Goal: Task Accomplishment & Management: Manage account settings

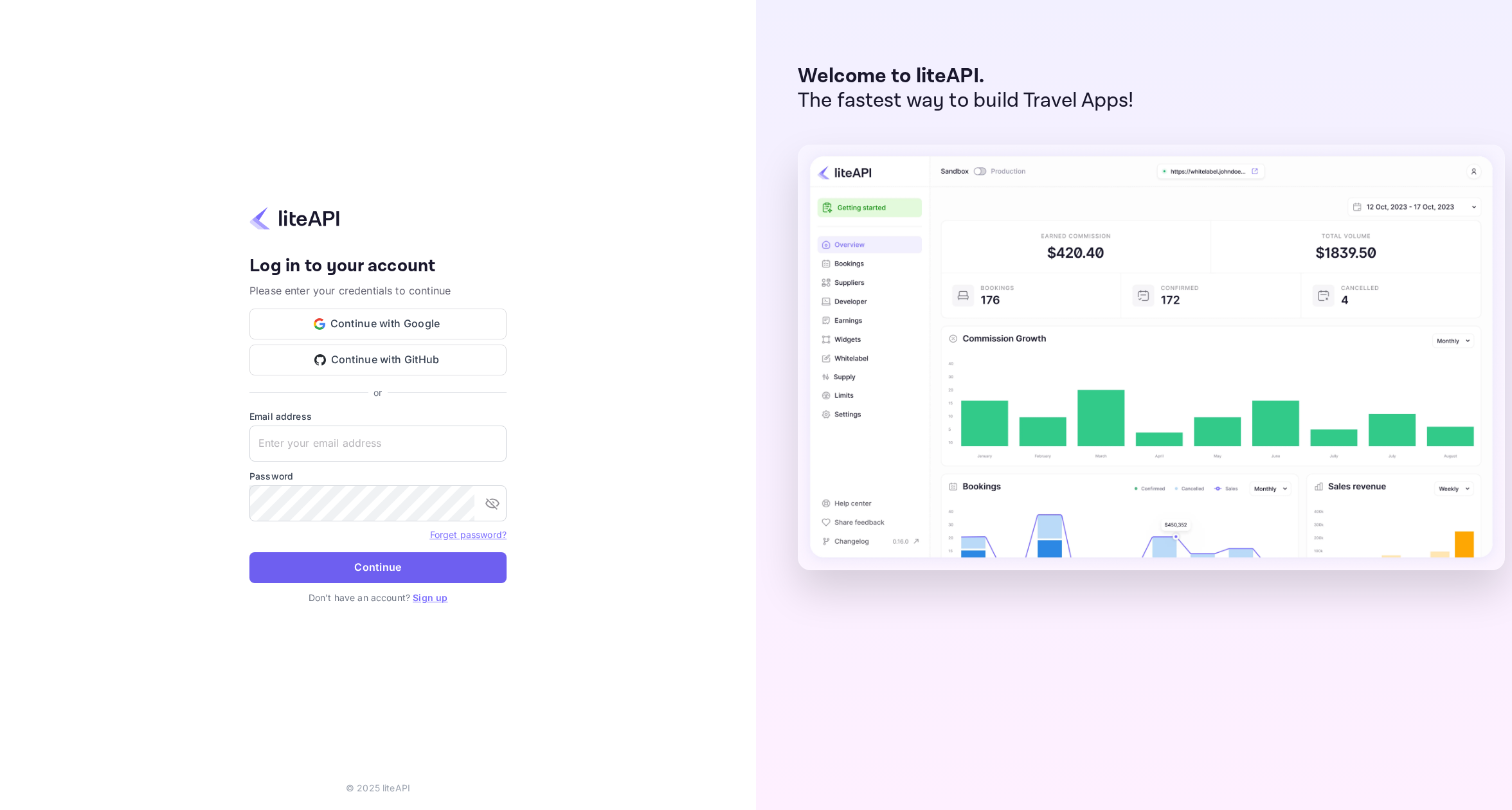
type input "[EMAIL_ADDRESS][DOMAIN_NAME]"
click at [396, 568] on button "Continue" at bounding box center [377, 568] width 257 height 31
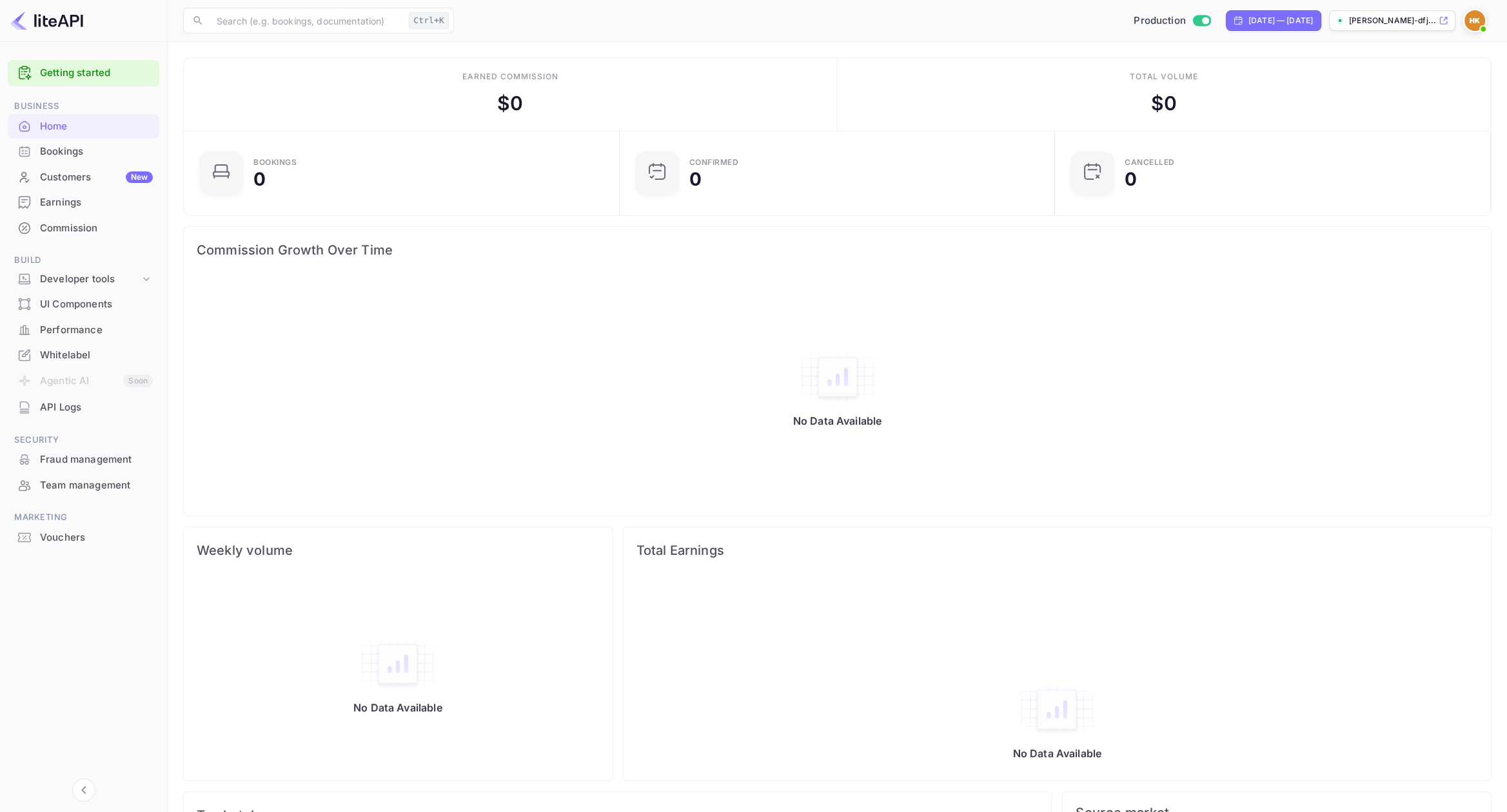
drag, startPoint x: 1416, startPoint y: 19, endPoint x: 1473, endPoint y: 62, distance: 71.4
click at [1474, 62] on div "Total volume $ 0" at bounding box center [1164, 94] width 654 height 73
click at [1367, 20] on p "herbert-krauleidis-dfj..." at bounding box center [1393, 20] width 87 height 11
